Goal: Check status

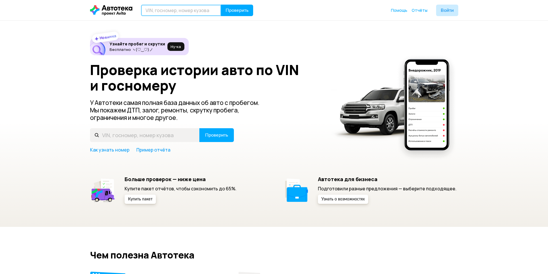
click at [181, 12] on input "text" at bounding box center [181, 10] width 80 height 11
paste input "[US_VEHICLE_IDENTIFICATION_NUMBER]"
type input "[US_VEHICLE_IDENTIFICATION_NUMBER]"
click at [242, 10] on span "Проверить" at bounding box center [236, 10] width 23 height 5
click at [173, 11] on input "text" at bounding box center [181, 10] width 80 height 11
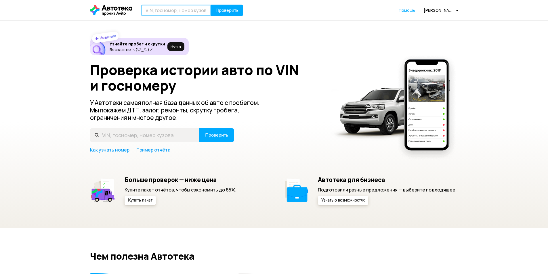
click at [169, 14] on input "text" at bounding box center [176, 10] width 70 height 11
paste input "[US_VEHICLE_IDENTIFICATION_NUMBER]"
type input "[US_VEHICLE_IDENTIFICATION_NUMBER]"
click at [221, 14] on button "Проверить" at bounding box center [227, 10] width 32 height 11
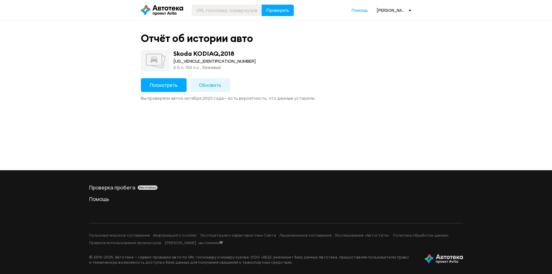
click at [162, 88] on span "Посмотреть" at bounding box center [164, 85] width 28 height 6
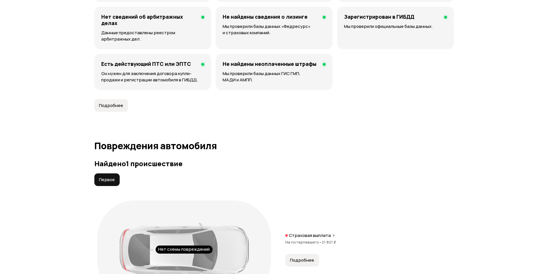
scroll to position [604, 0]
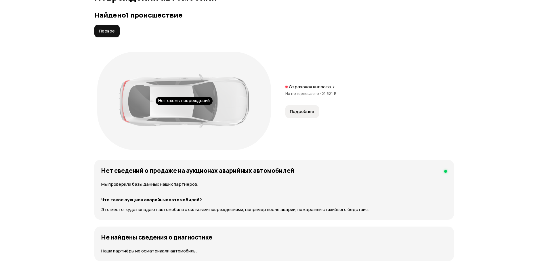
click at [332, 87] on icon at bounding box center [333, 87] width 3 height 5
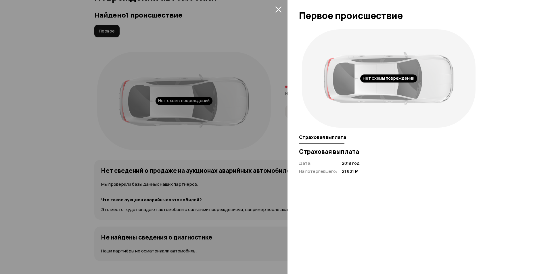
click at [266, 77] on div at bounding box center [276, 137] width 552 height 274
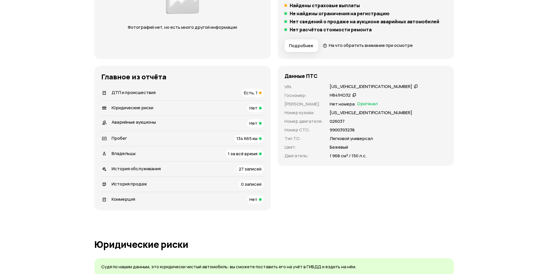
scroll to position [0, 0]
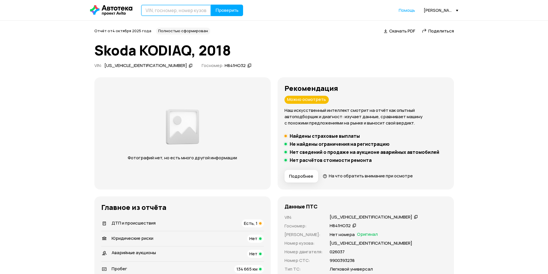
drag, startPoint x: 178, startPoint y: 8, endPoint x: 182, endPoint y: 9, distance: 3.8
click at [180, 9] on input "text" at bounding box center [176, 10] width 70 height 11
paste input "[US_VEHICLE_IDENTIFICATION_NUMBER]"
type input "[US_VEHICLE_IDENTIFICATION_NUMBER]"
click at [240, 11] on button "Проверить" at bounding box center [227, 10] width 32 height 11
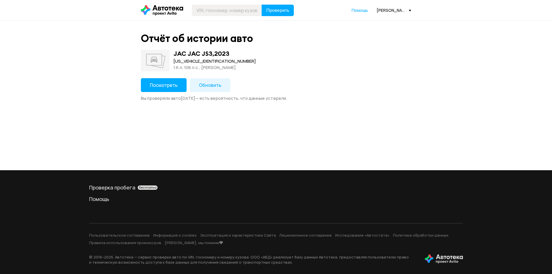
click at [169, 85] on span "Посмотреть" at bounding box center [164, 85] width 28 height 6
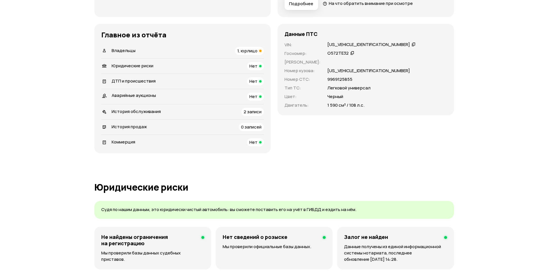
click at [129, 50] on span "Владельцы" at bounding box center [124, 50] width 24 height 6
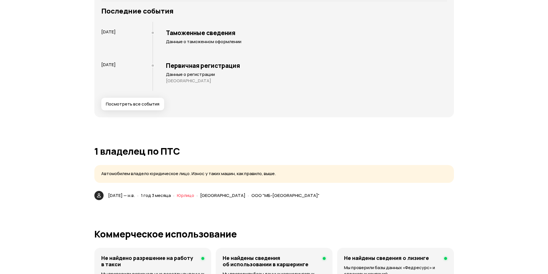
scroll to position [989, 0]
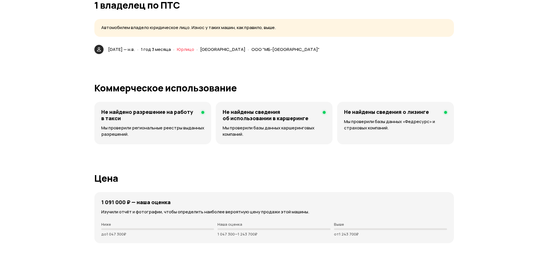
drag, startPoint x: 110, startPoint y: 51, endPoint x: 139, endPoint y: 50, distance: 29.0
click at [135, 50] on span "[DATE] — н.в." at bounding box center [121, 49] width 27 height 6
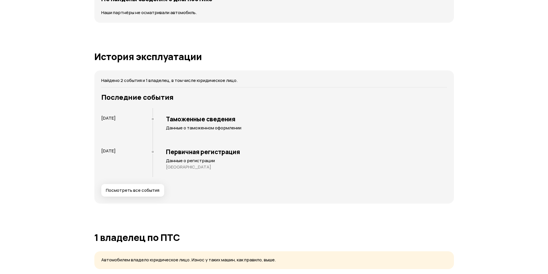
scroll to position [805, 0]
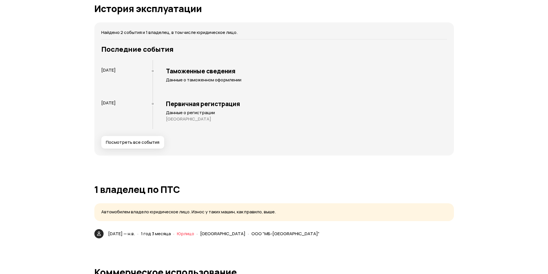
click at [137, 141] on span "Посмотреть все события" at bounding box center [132, 142] width 53 height 6
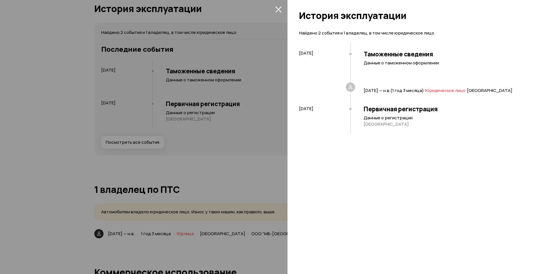
click at [277, 9] on icon "закрыть" at bounding box center [278, 9] width 7 height 7
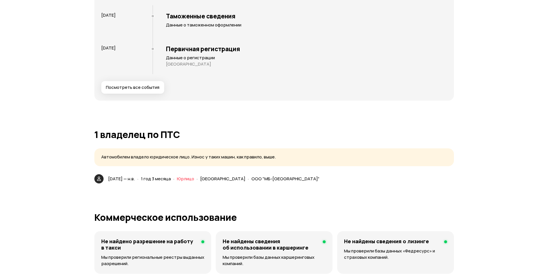
scroll to position [862, 0]
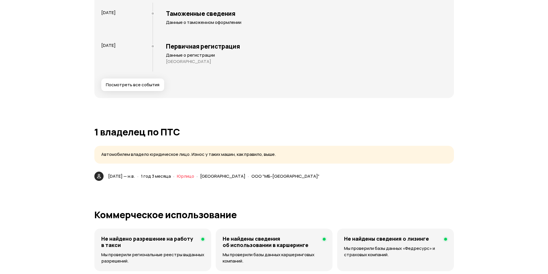
click at [130, 180] on div "[DATE] — н.в. · 1 год 3 месяца · Юрлицо · [GEOGRAPHIC_DATA] · ООО "МБ-[GEOGRAPH…" at bounding box center [215, 176] width 216 height 8
drag, startPoint x: 108, startPoint y: 176, endPoint x: 135, endPoint y: 175, distance: 26.2
click at [135, 175] on span "[DATE] — н.в." at bounding box center [121, 176] width 27 height 6
click at [386, 181] on div "Юридические риски Судя по нашим данным, это юридически чистый автомобиль: вы см…" at bounding box center [273, 153] width 359 height 1322
drag, startPoint x: 85, startPoint y: 130, endPoint x: 219, endPoint y: 136, distance: 134.7
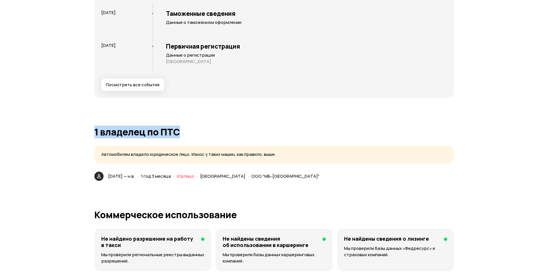
click at [219, 136] on div "Отчёт от [DATE] Полностью сформирован   Скачать PDF   Поделиться JAC REFINE S3,…" at bounding box center [274, 18] width 548 height 1721
click at [225, 128] on h1 "1 владелец по ПТС" at bounding box center [273, 132] width 359 height 10
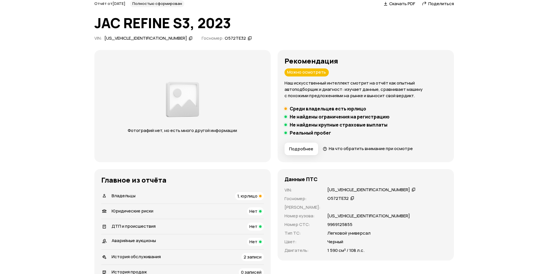
scroll to position [0, 0]
